Goal: Find contact information: Find contact information

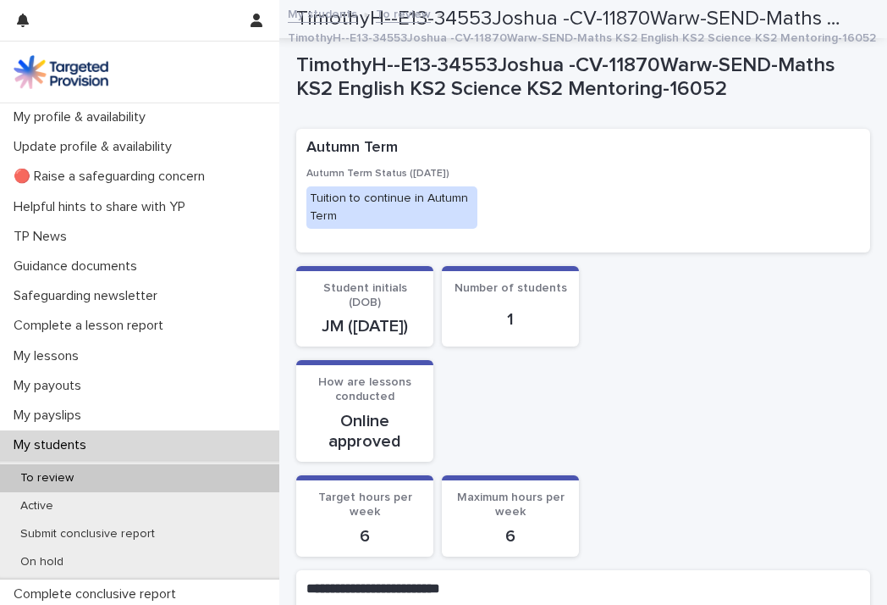
scroll to position [1693, 0]
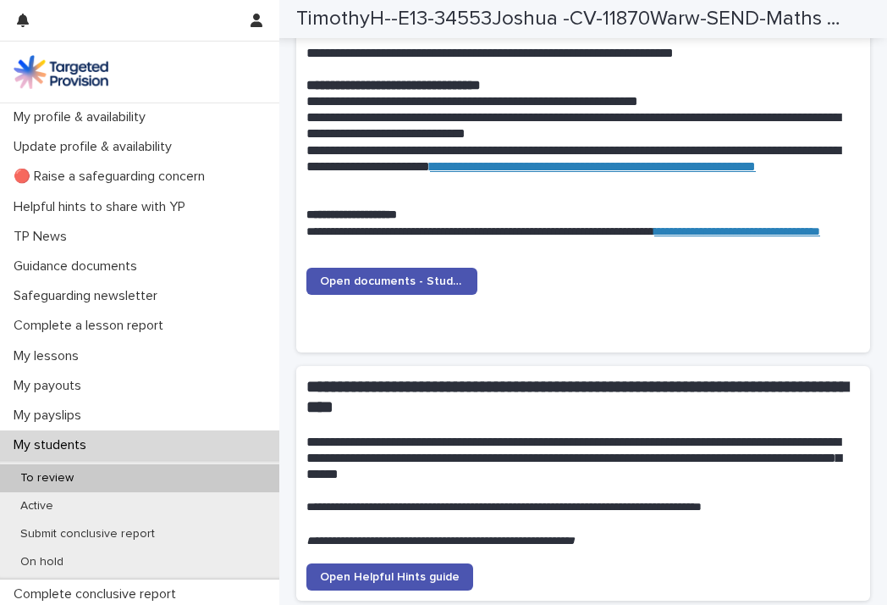
click at [66, 432] on div "My students" at bounding box center [139, 445] width 279 height 30
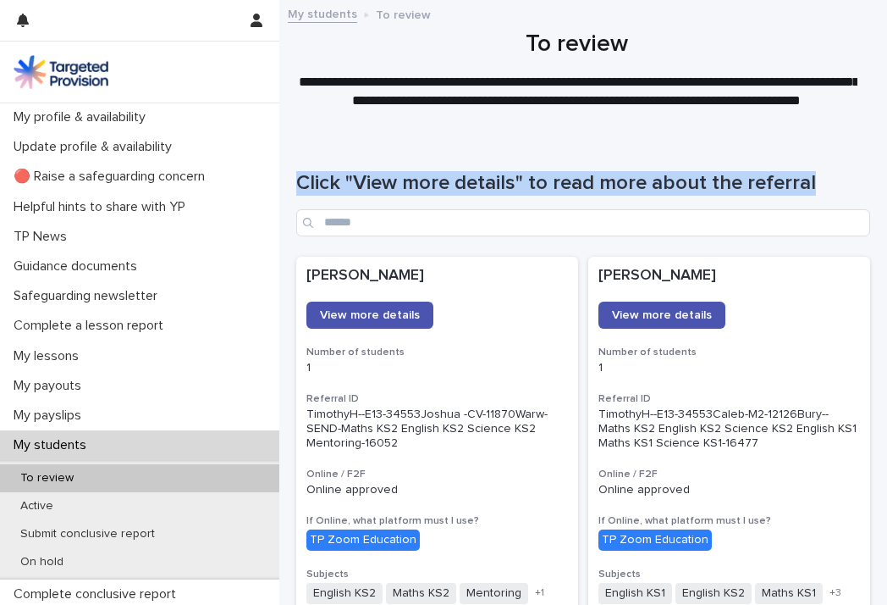
drag, startPoint x: 870, startPoint y: 190, endPoint x: 820, endPoint y: 124, distance: 82.1
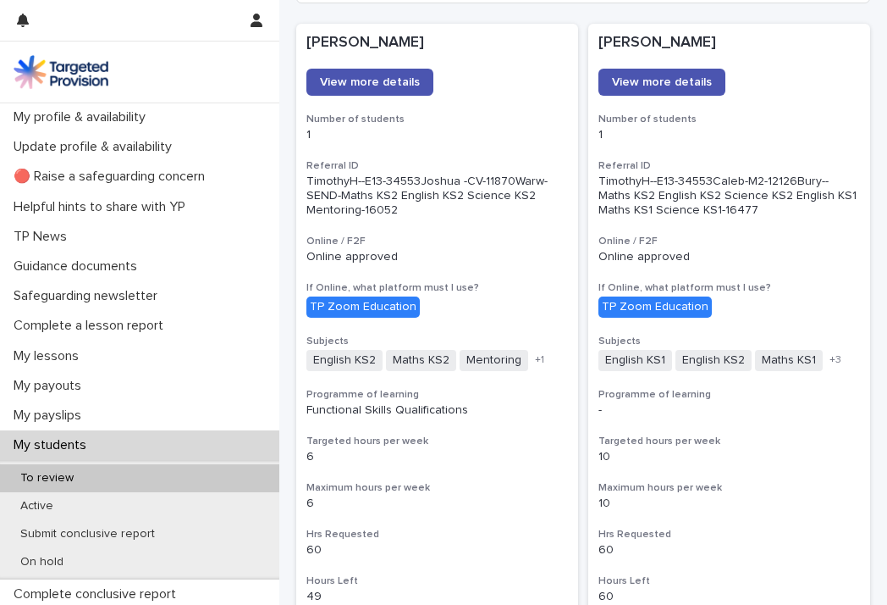
scroll to position [239, 0]
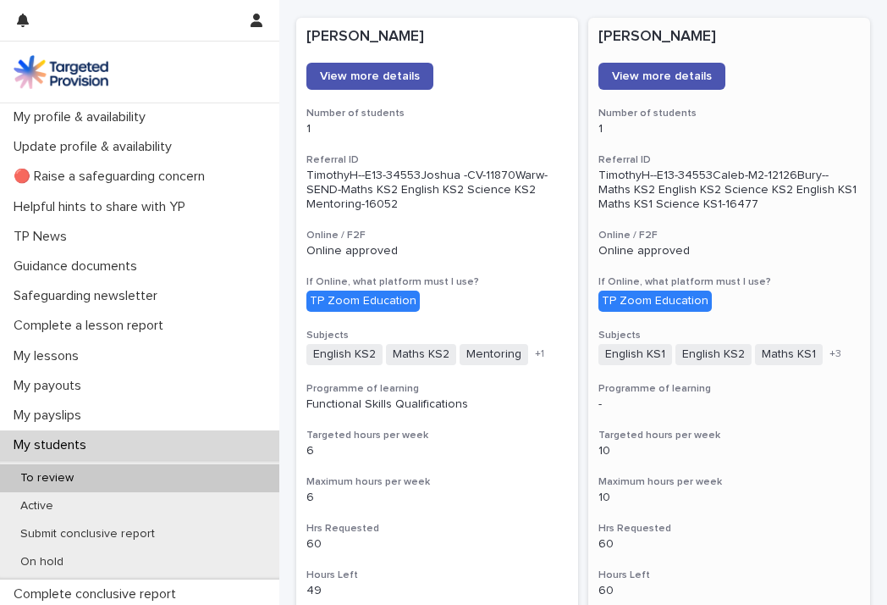
click at [667, 301] on div "TP Zoom Education" at bounding box center [655, 300] width 113 height 21
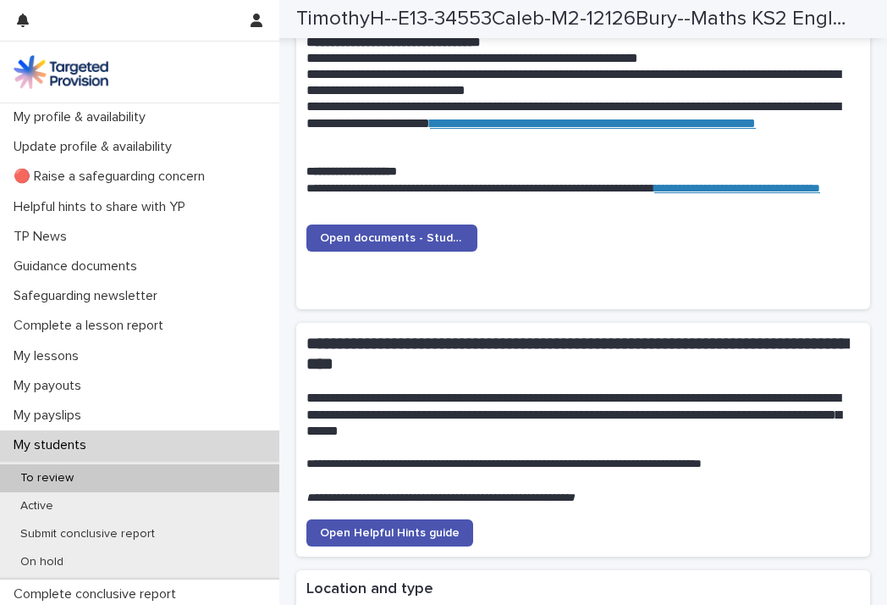
scroll to position [1863, 0]
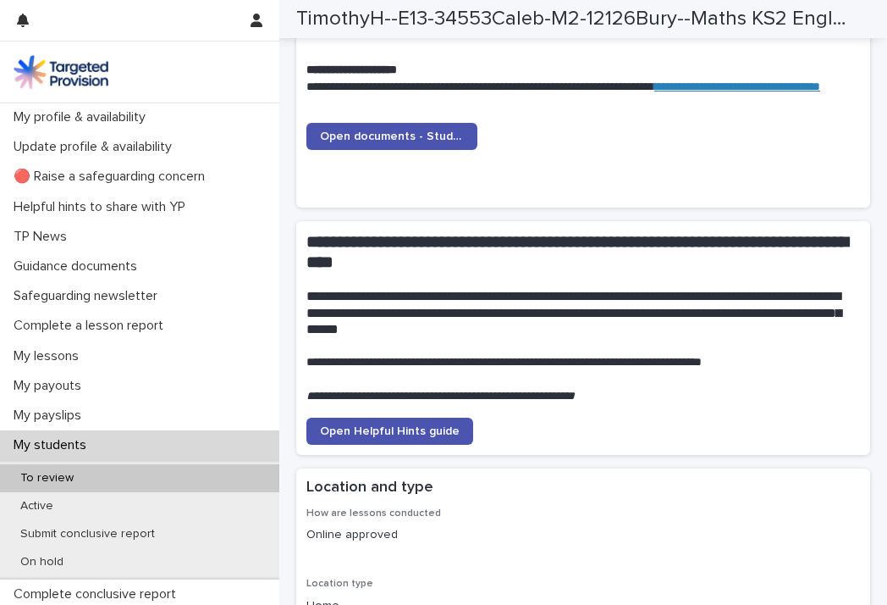
click at [820, 435] on div "**********" at bounding box center [583, 345] width 574 height 248
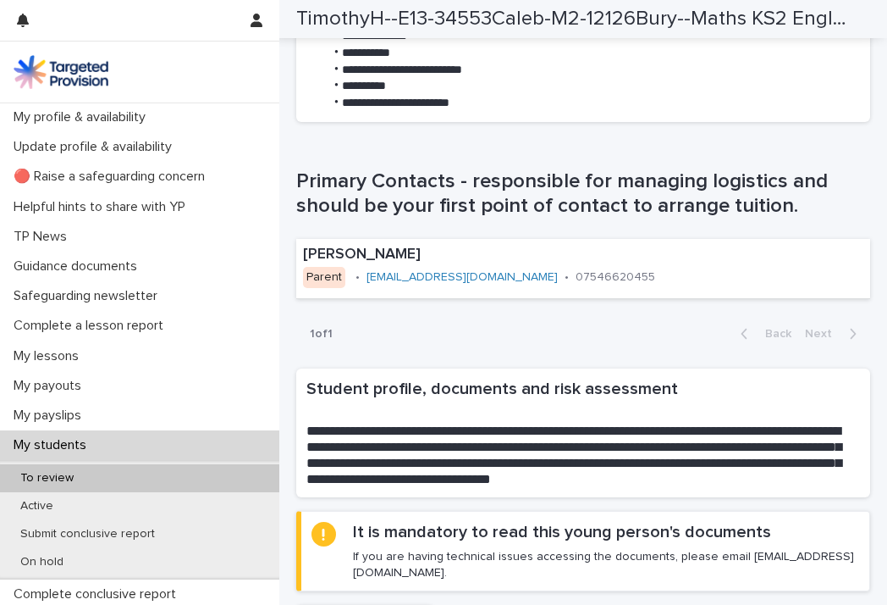
scroll to position [922, 0]
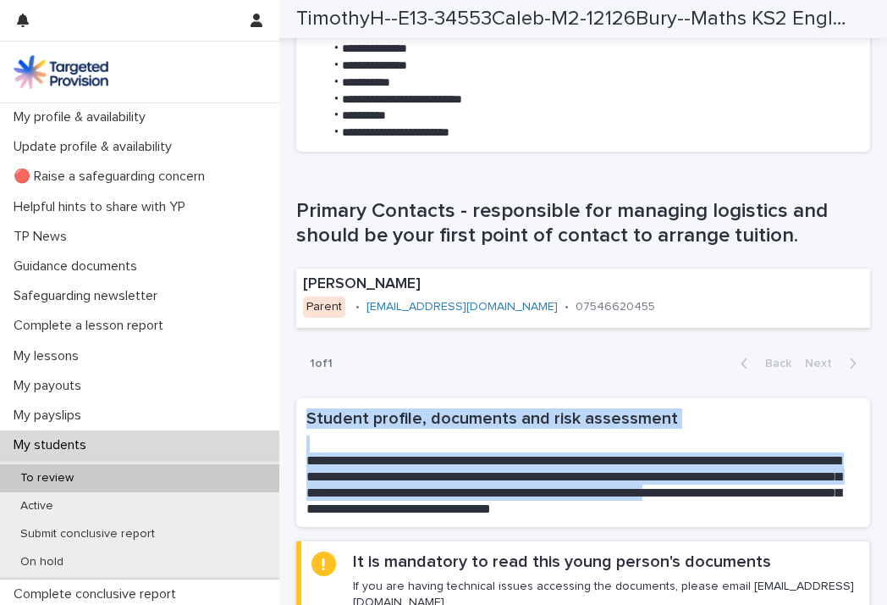
drag, startPoint x: 351, startPoint y: 525, endPoint x: 433, endPoint y: 338, distance: 204.3
drag, startPoint x: 433, startPoint y: 338, endPoint x: 627, endPoint y: 364, distance: 195.7
click at [627, 364] on div "1 of 1 Back Next" at bounding box center [583, 363] width 574 height 42
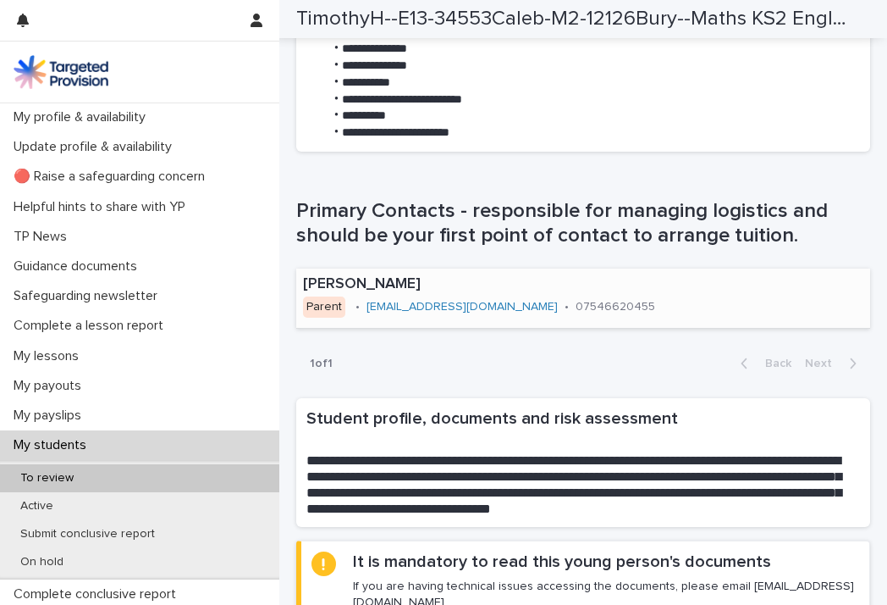
click at [437, 301] on link "[EMAIL_ADDRESS][DOMAIN_NAME]" at bounding box center [462, 307] width 191 height 12
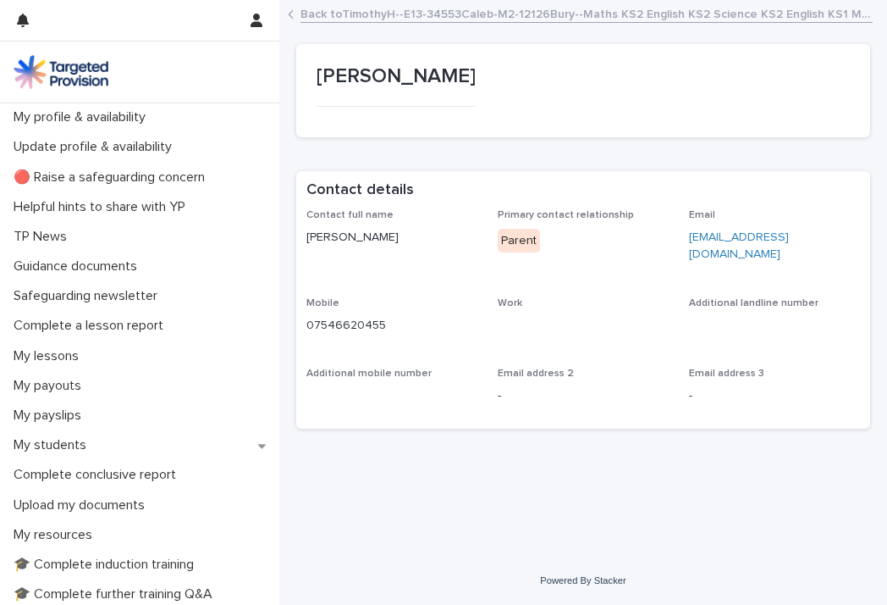
click at [732, 235] on link "[EMAIL_ADDRESS][DOMAIN_NAME]" at bounding box center [739, 246] width 100 height 30
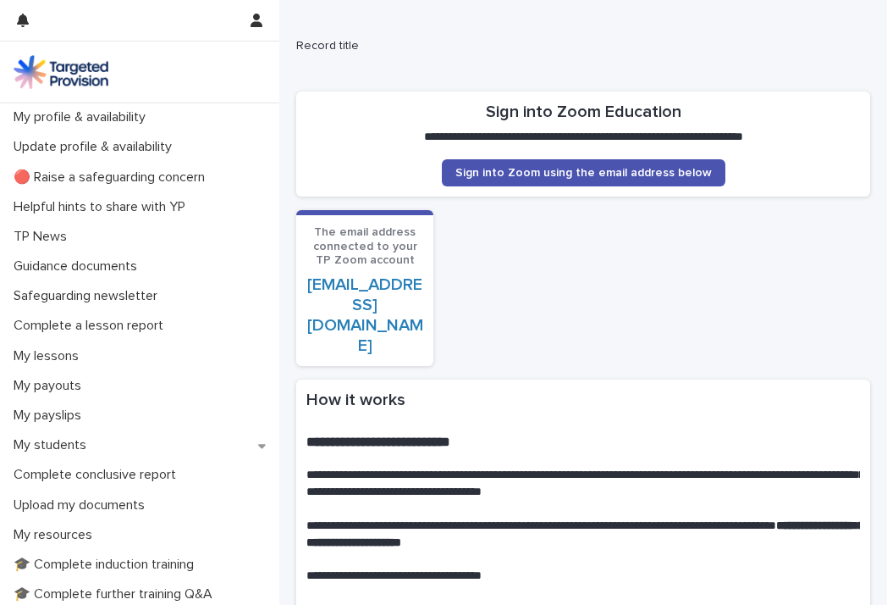
click at [654, 290] on div "The email address connected to your TP Zoom account [EMAIL_ADDRESS][DOMAIN_NAME]" at bounding box center [583, 288] width 574 height 156
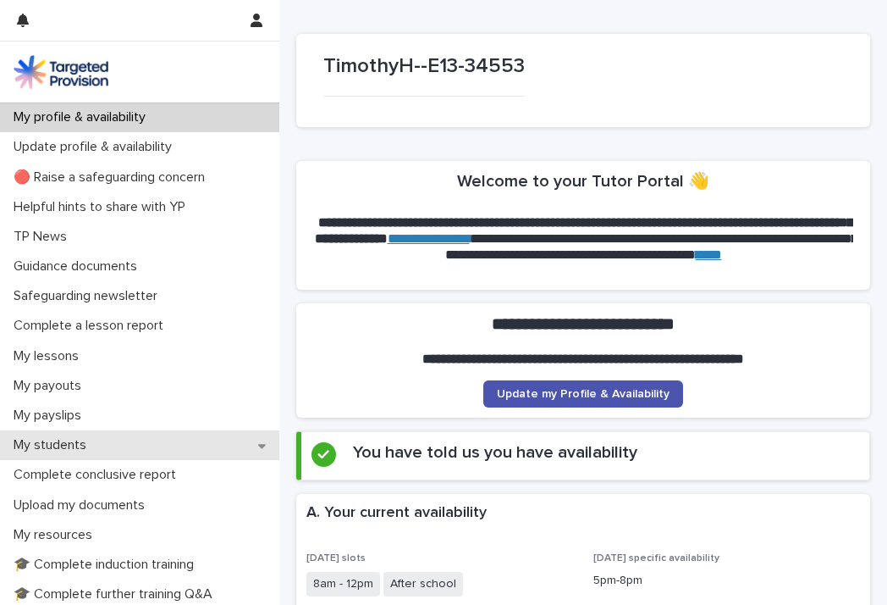
click at [73, 446] on p "My students" at bounding box center [53, 445] width 93 height 16
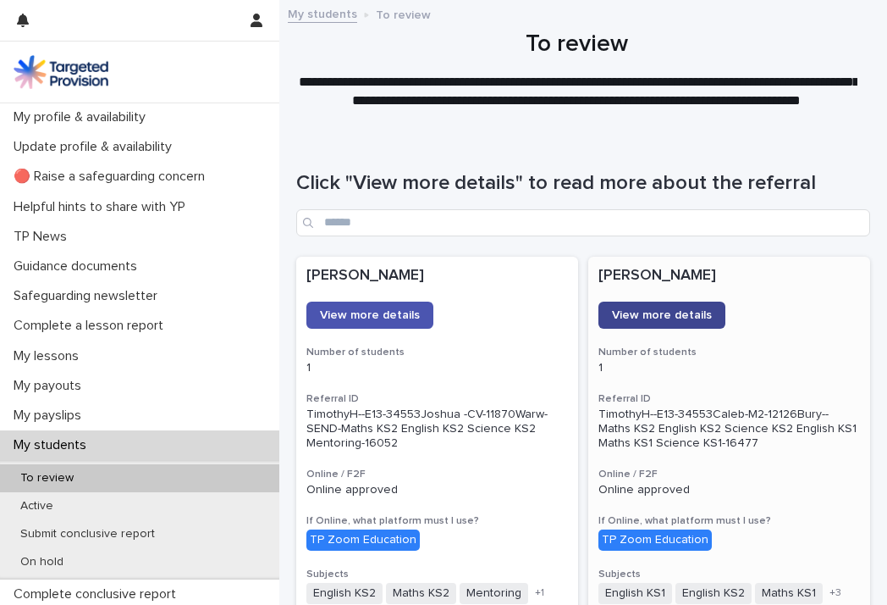
click at [692, 323] on link "View more details" at bounding box center [662, 314] width 127 height 27
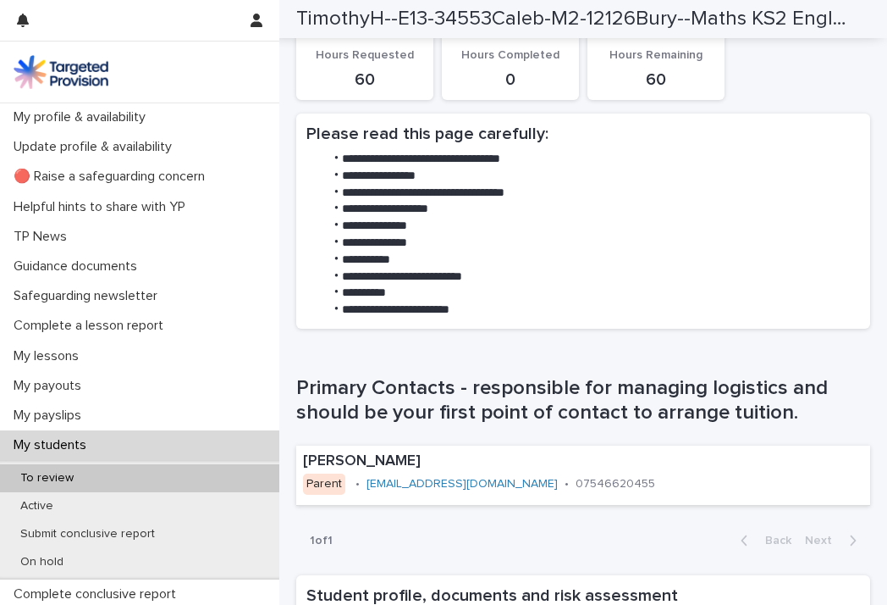
scroll to position [779, 0]
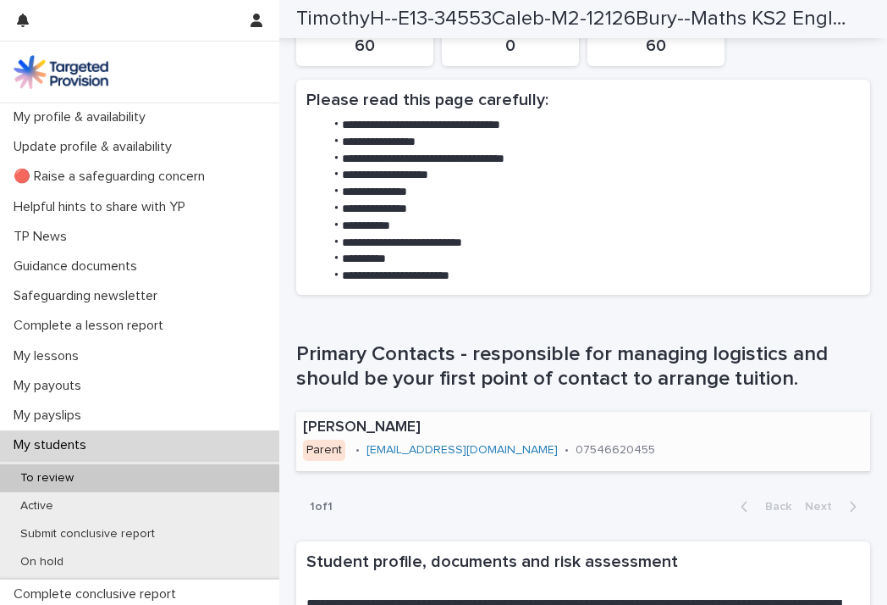
click at [477, 444] on link "[EMAIL_ADDRESS][DOMAIN_NAME]" at bounding box center [462, 450] width 191 height 12
